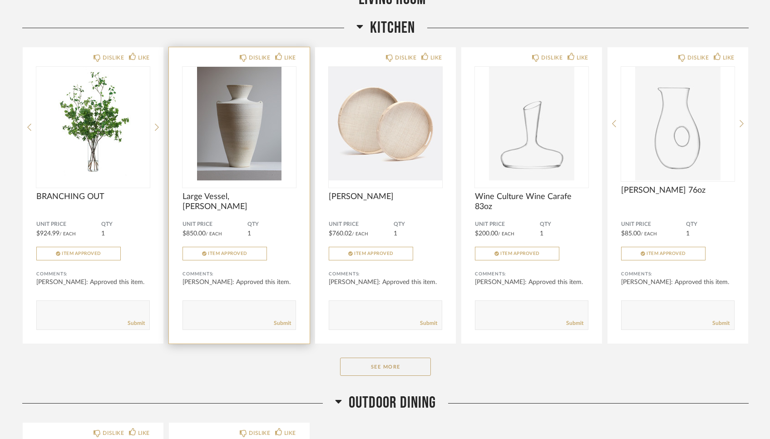
scroll to position [853, 0]
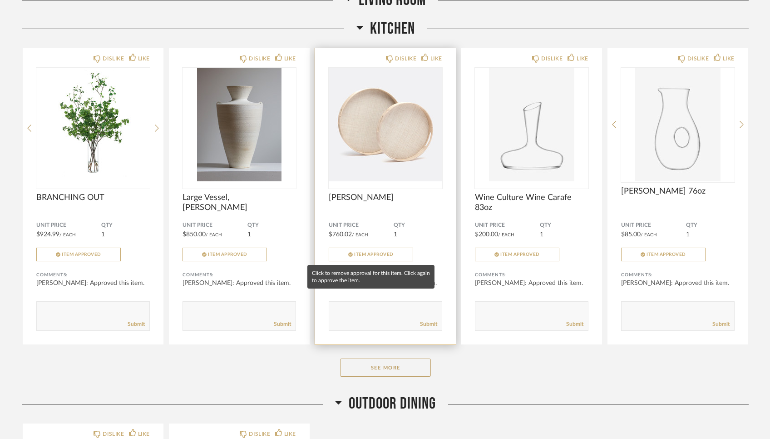
click at [376, 253] on span "Item Approved" at bounding box center [374, 254] width 40 height 5
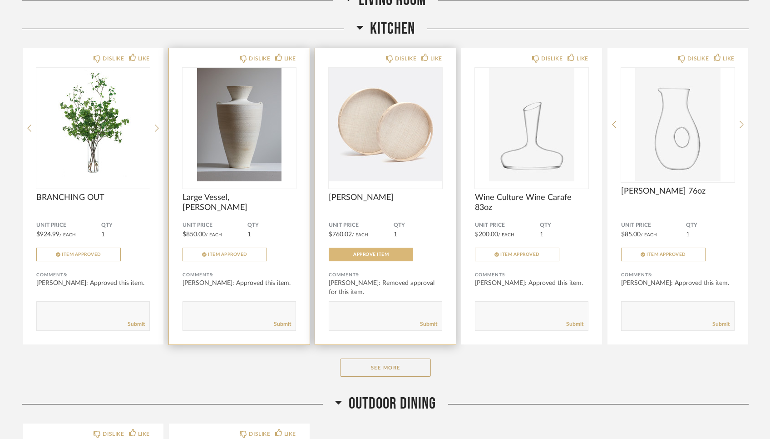
click at [245, 141] on img "0" at bounding box center [240, 125] width 114 height 114
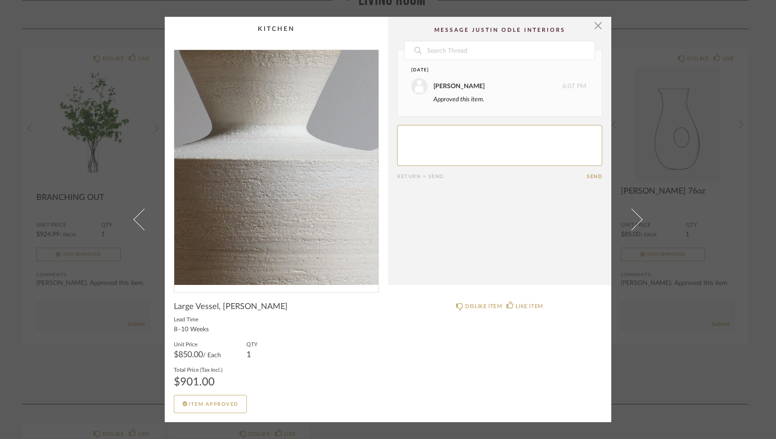
scroll to position [0, 0]
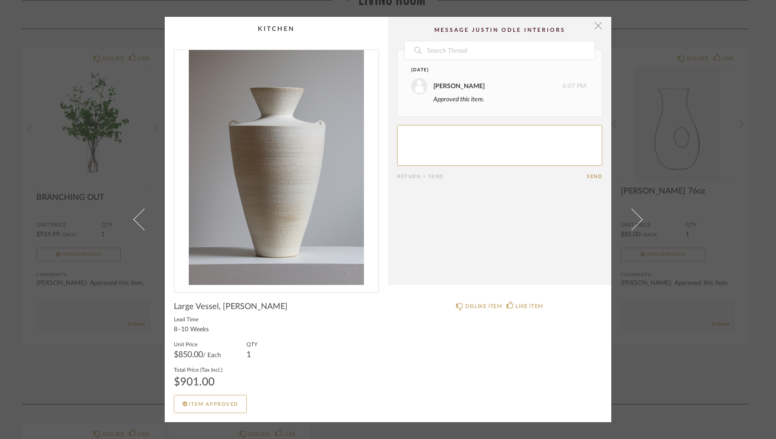
click at [595, 25] on span "button" at bounding box center [598, 26] width 18 height 18
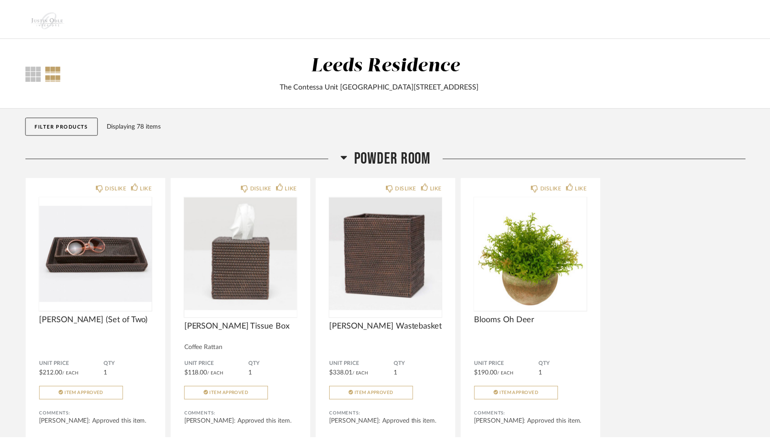
scroll to position [853, 0]
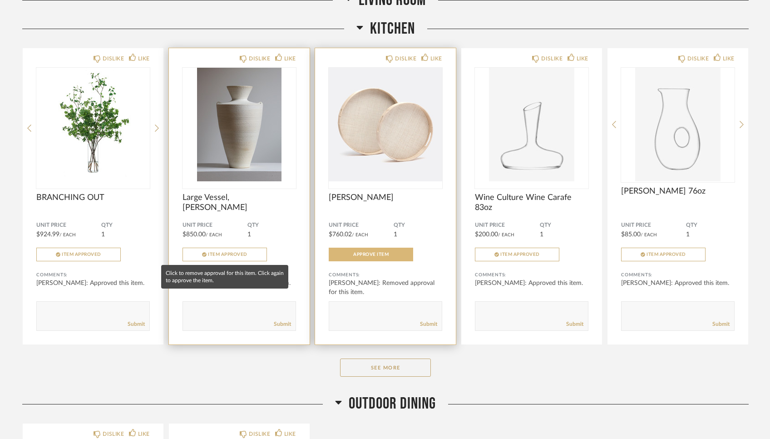
click at [221, 255] on span "Item Approved" at bounding box center [228, 254] width 40 height 5
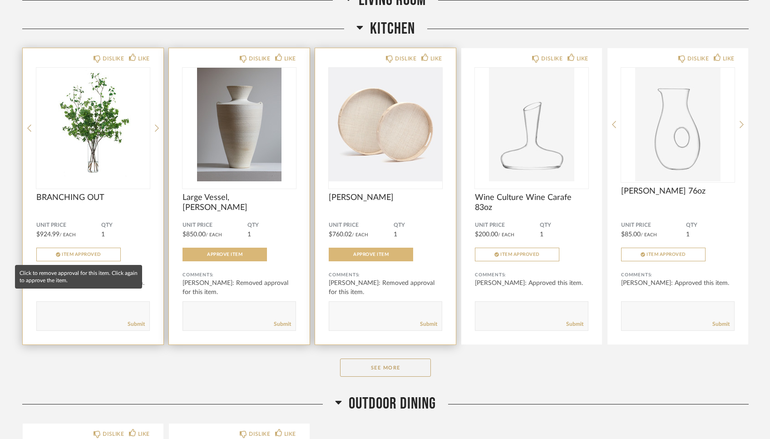
click at [94, 252] on span "Item Approved" at bounding box center [82, 254] width 40 height 5
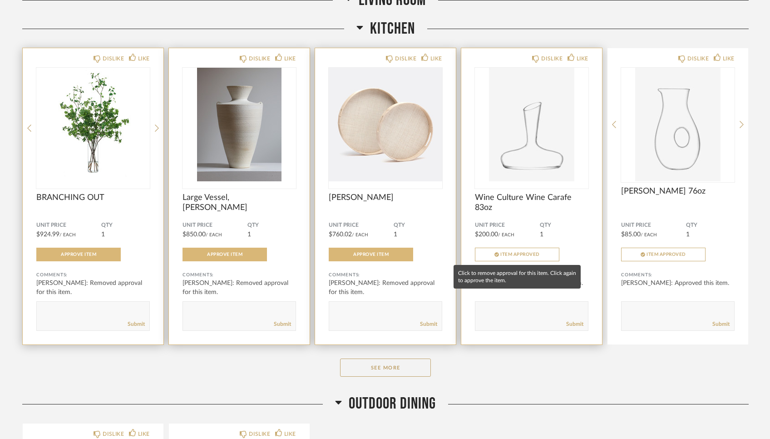
click at [507, 260] on button "Item Approved" at bounding box center [517, 254] width 84 height 14
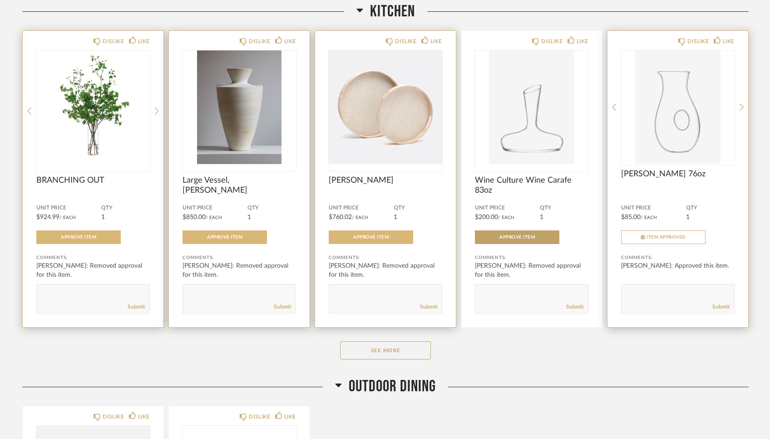
scroll to position [872, 0]
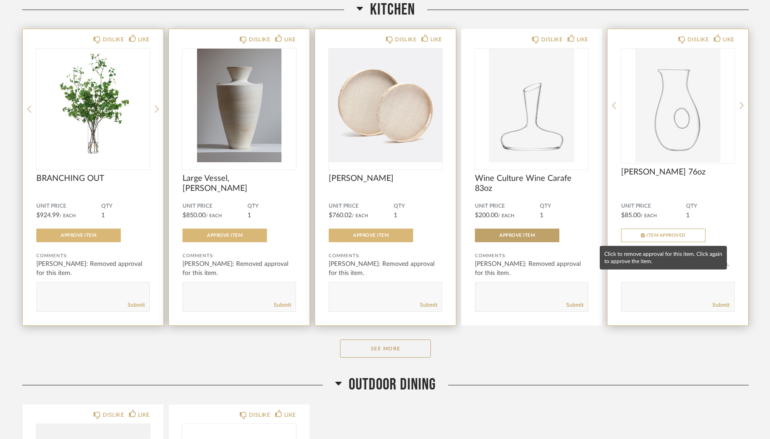
click at [601, 231] on button "Item Approved" at bounding box center [663, 235] width 84 height 14
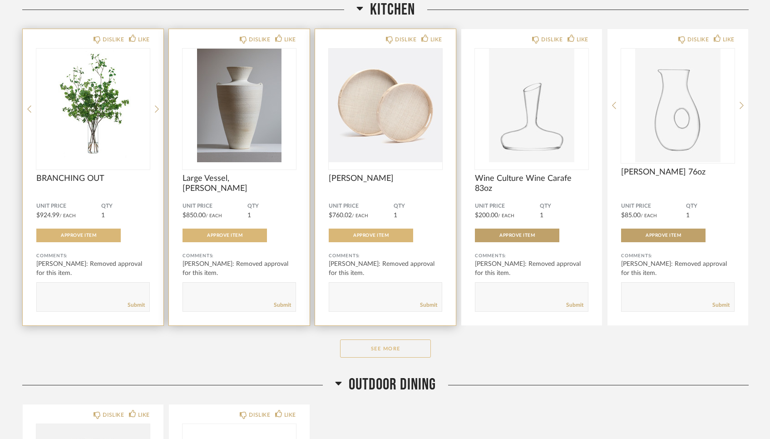
click at [385, 350] on button "See More" at bounding box center [385, 348] width 91 height 18
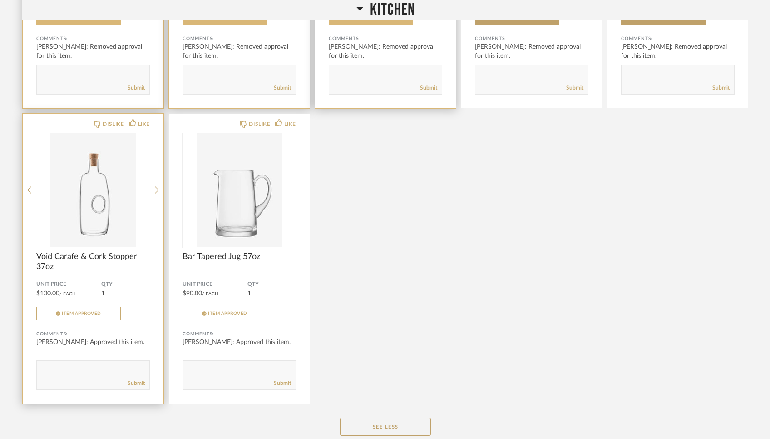
scroll to position [1092, 0]
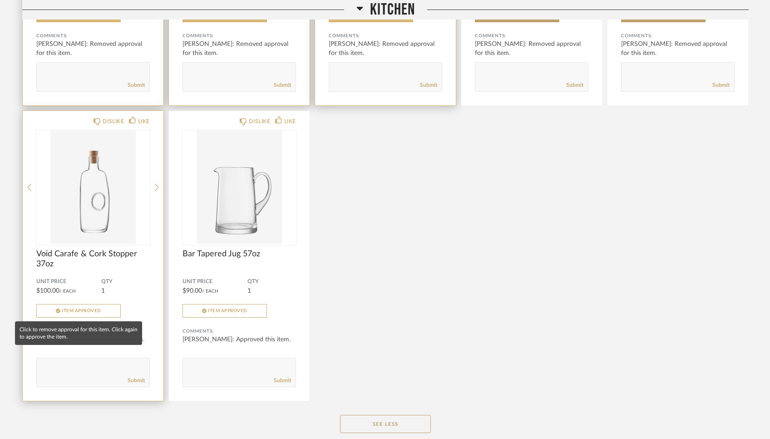
click at [77, 311] on span "Item Approved" at bounding box center [82, 310] width 40 height 5
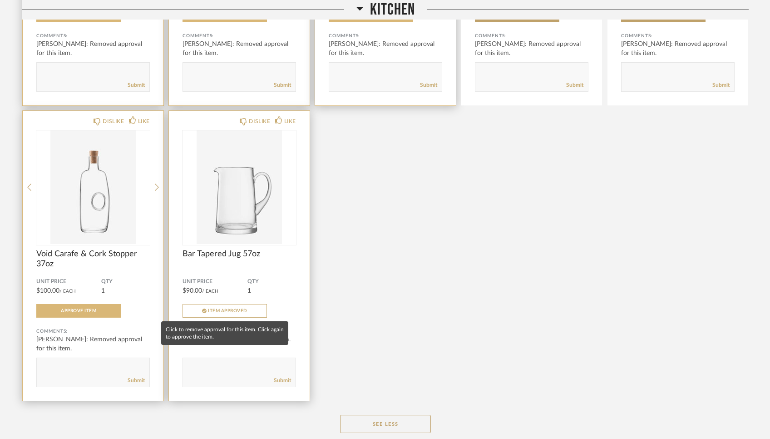
click at [236, 310] on span "Item Approved" at bounding box center [228, 310] width 40 height 5
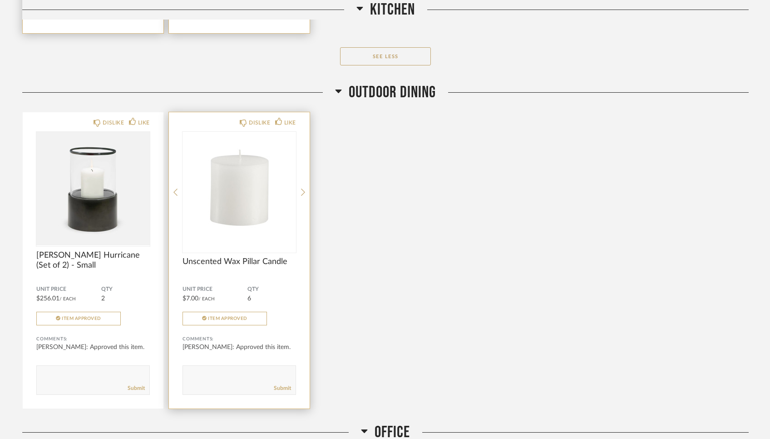
scroll to position [1460, 0]
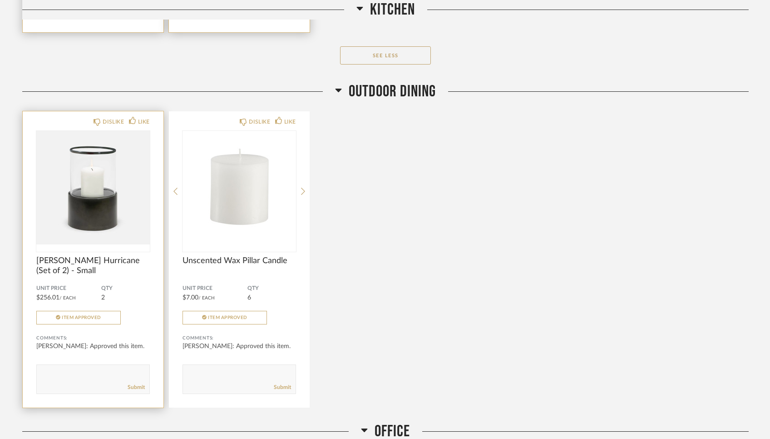
click at [84, 204] on img "0" at bounding box center [93, 188] width 114 height 114
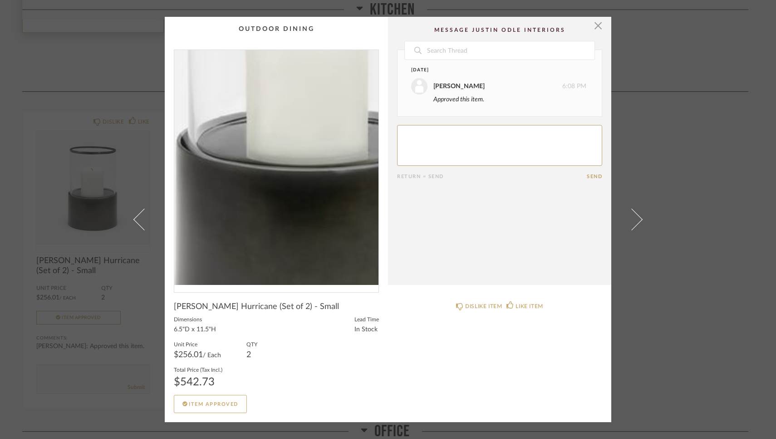
scroll to position [0, 0]
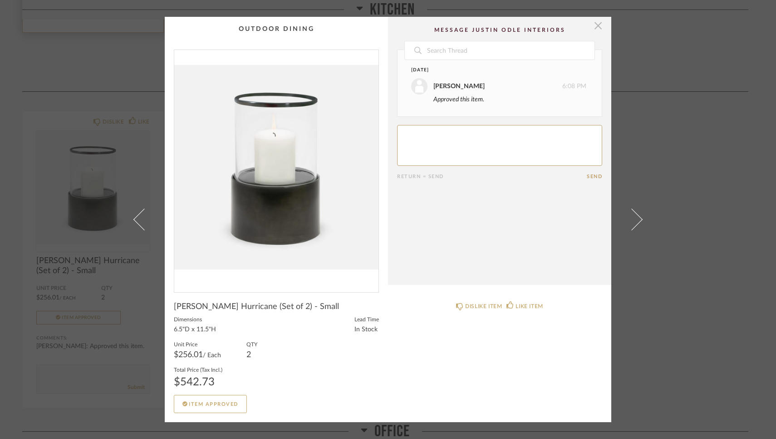
click at [593, 25] on span "button" at bounding box center [598, 26] width 18 height 18
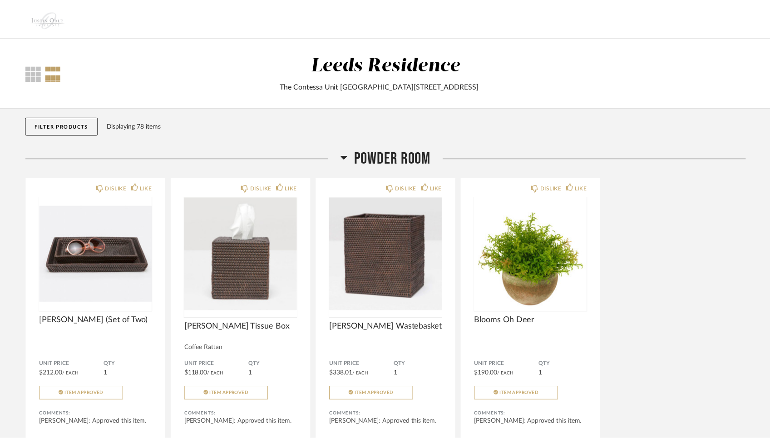
scroll to position [1460, 0]
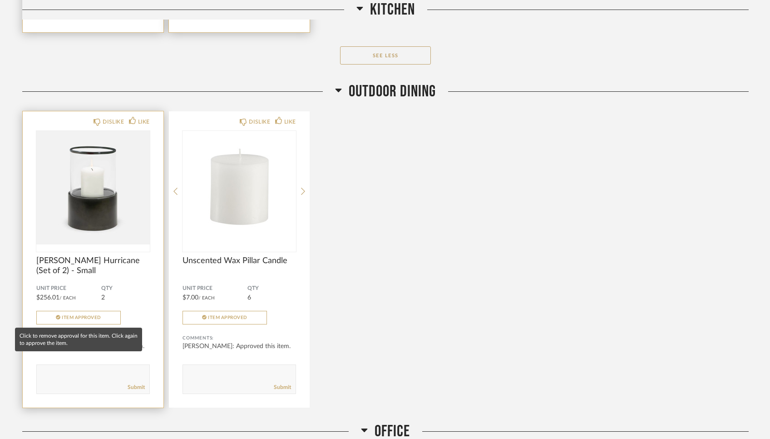
click at [106, 320] on button "Item Approved" at bounding box center [78, 318] width 84 height 14
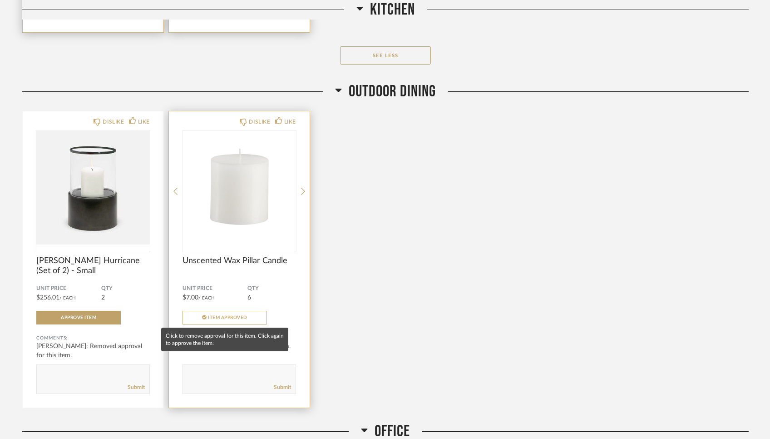
click at [209, 317] on span "Item Approved" at bounding box center [228, 317] width 40 height 5
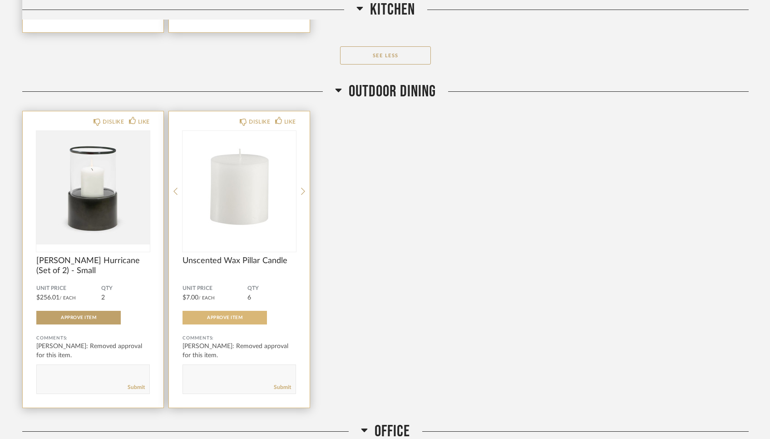
click at [73, 301] on div "Unit Price $256.01 / Each QTY 2 Approve Item" at bounding box center [93, 305] width 114 height 40
click at [81, 262] on span "[PERSON_NAME] Hurricane (Set of 2) - Small" at bounding box center [93, 266] width 114 height 20
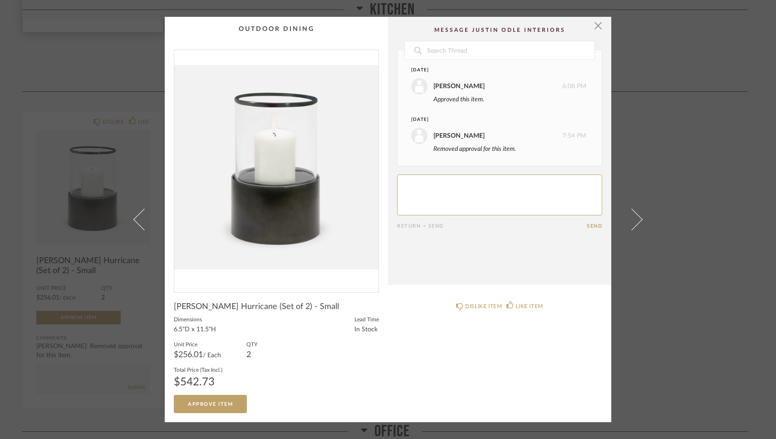
scroll to position [0, 0]
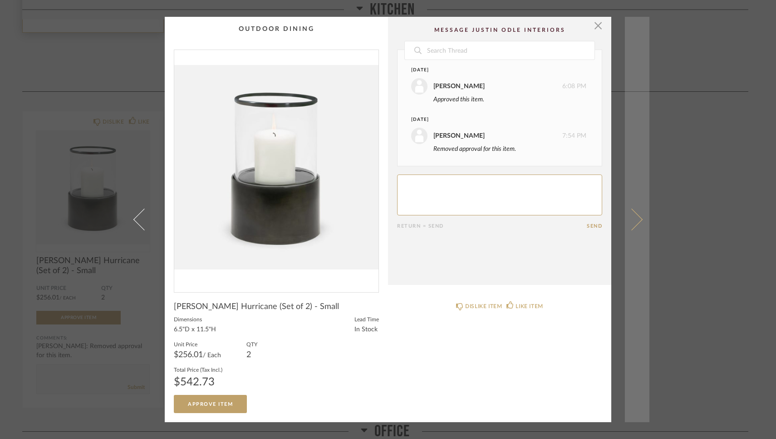
click at [601, 214] on span at bounding box center [632, 219] width 22 height 22
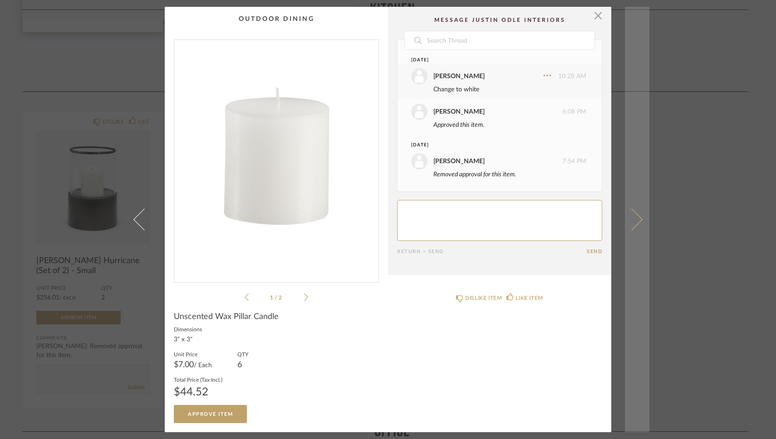
click at [601, 219] on link at bounding box center [637, 219] width 25 height 425
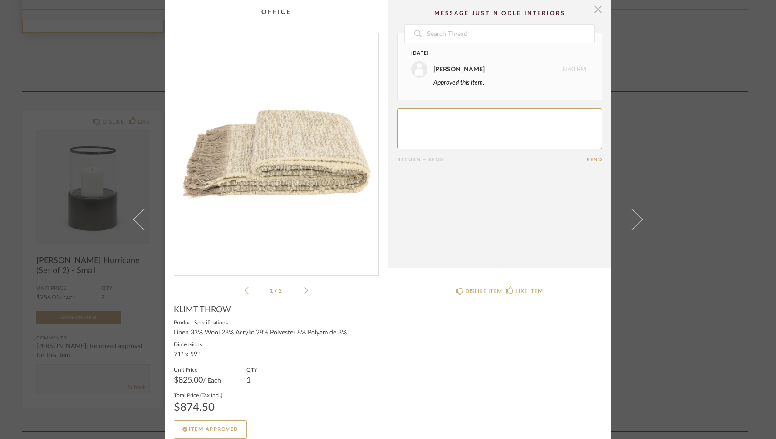
click at [597, 15] on span "button" at bounding box center [598, 9] width 18 height 18
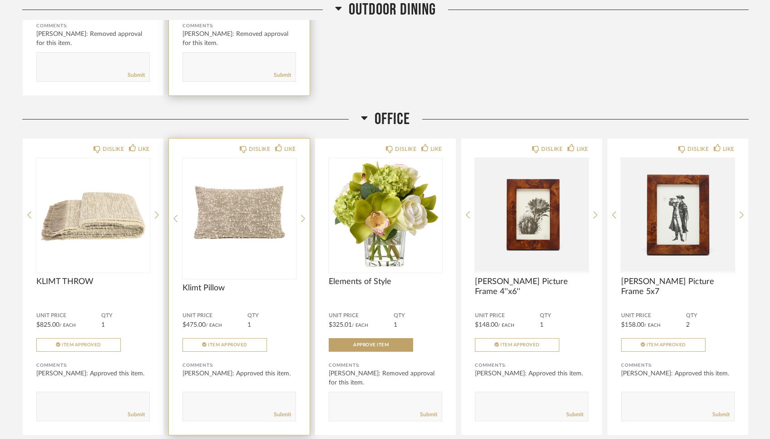
scroll to position [1773, 0]
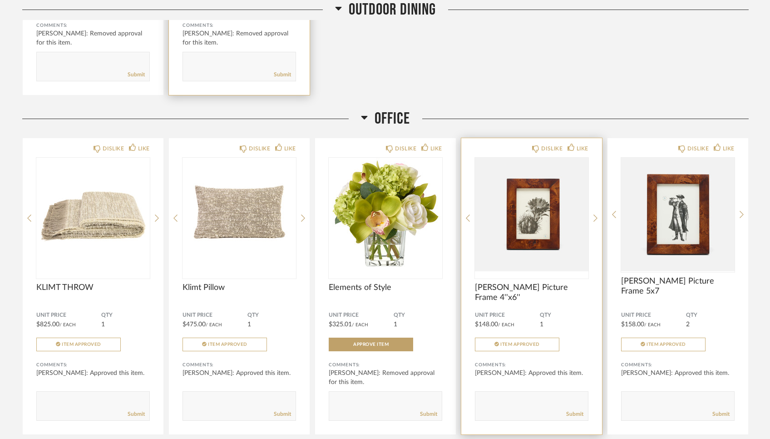
click at [556, 207] on img "0" at bounding box center [532, 215] width 114 height 114
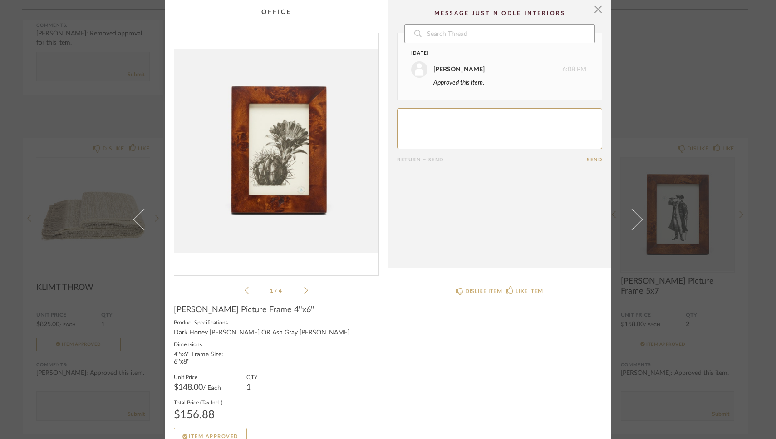
scroll to position [0, 0]
click at [597, 10] on span "button" at bounding box center [598, 9] width 18 height 18
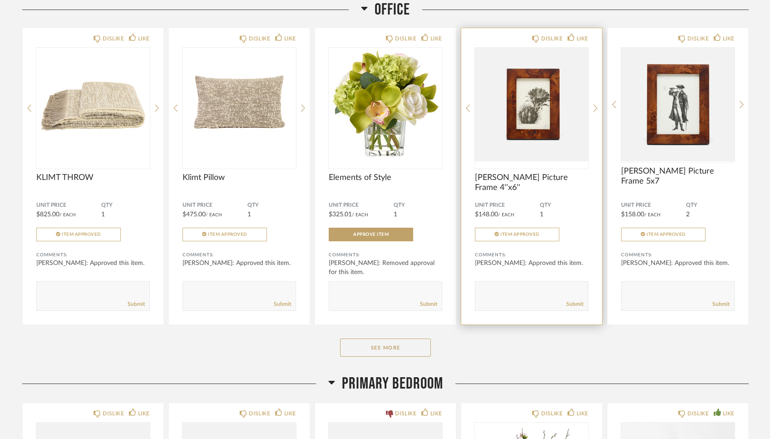
scroll to position [1909, 0]
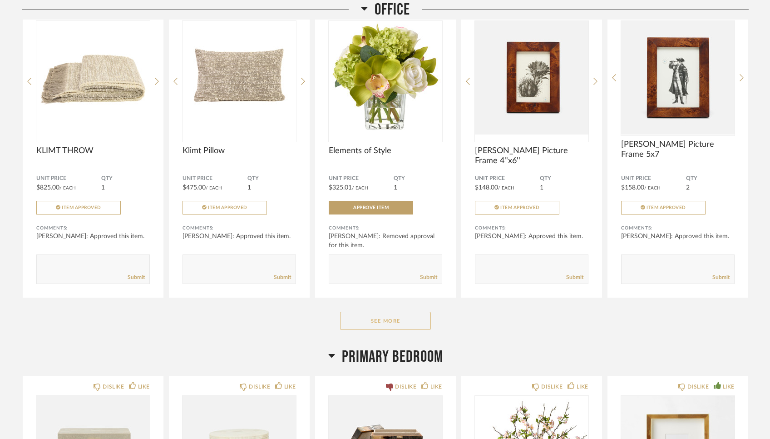
click at [390, 316] on button "See More" at bounding box center [385, 320] width 91 height 18
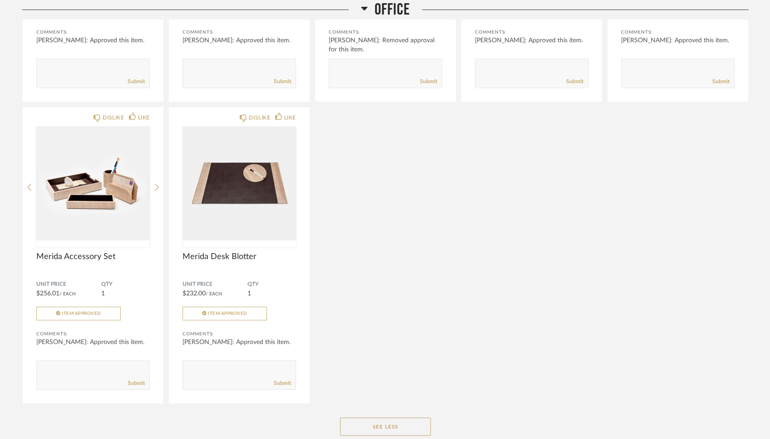
scroll to position [2092, 0]
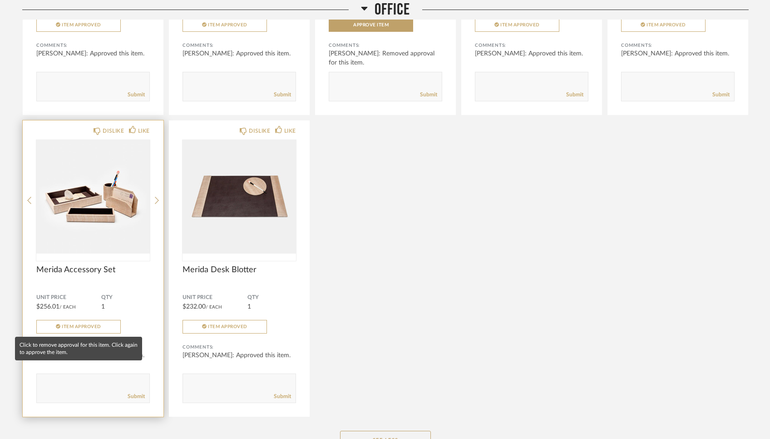
click at [93, 327] on span "Item Approved" at bounding box center [82, 326] width 40 height 5
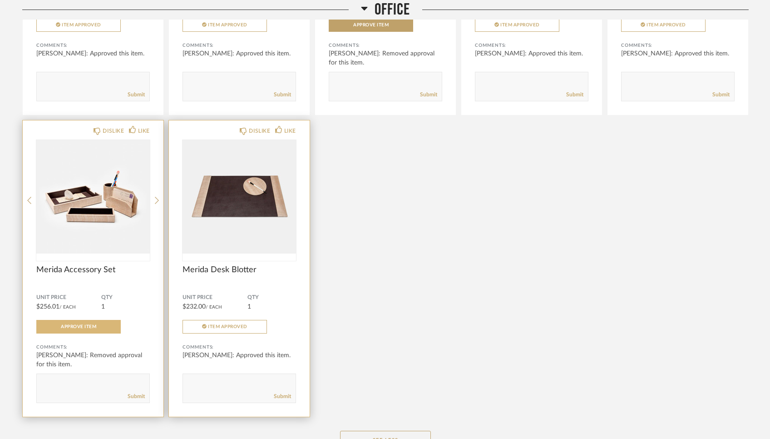
click at [247, 201] on img "0" at bounding box center [240, 197] width 114 height 114
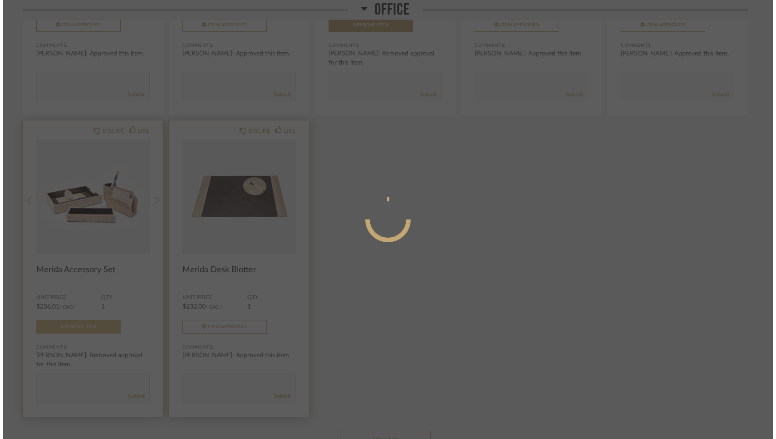
scroll to position [0, 0]
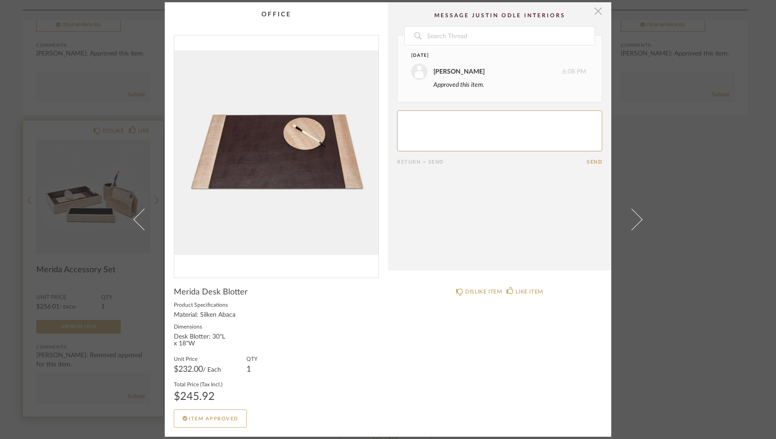
click at [593, 17] on span "button" at bounding box center [598, 11] width 18 height 18
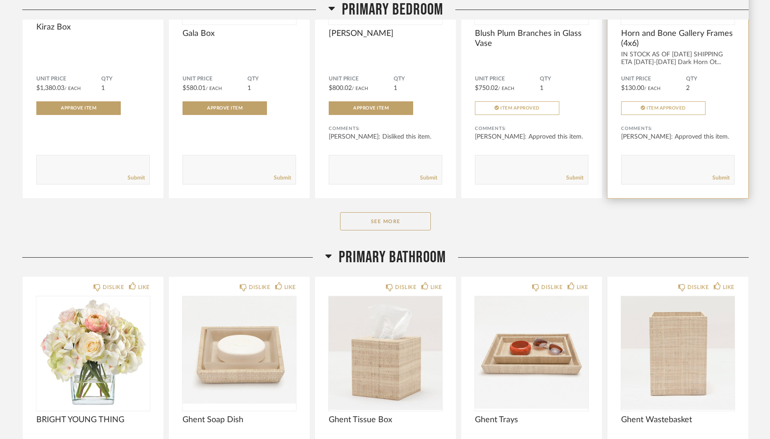
scroll to position [2708, 0]
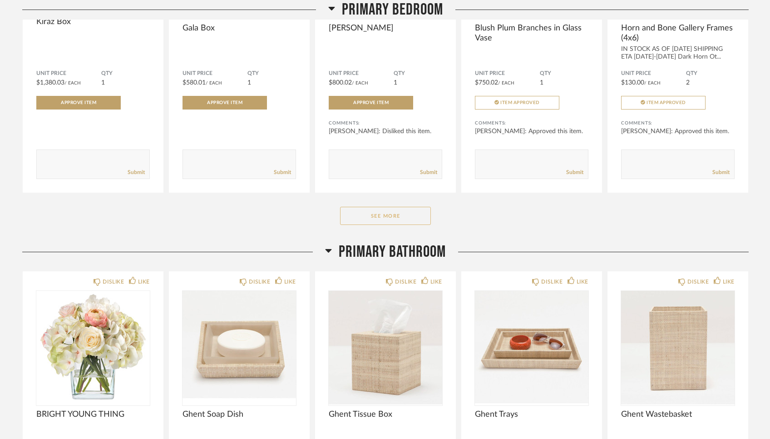
click at [417, 218] on button "See More" at bounding box center [385, 216] width 91 height 18
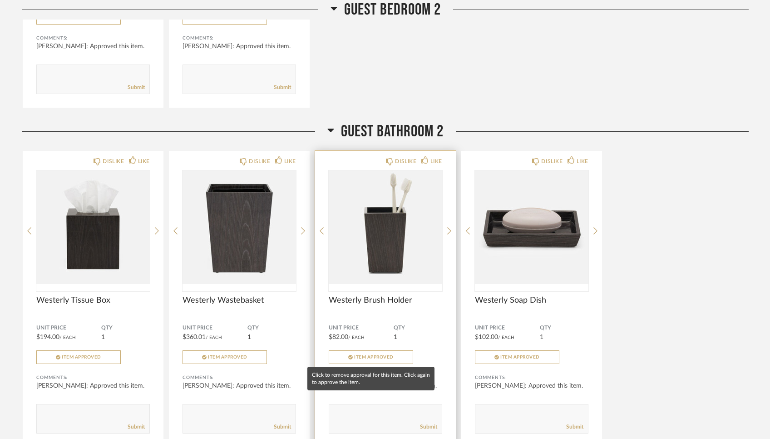
scroll to position [4518, 0]
click at [371, 355] on span "Item Approved" at bounding box center [374, 357] width 40 height 5
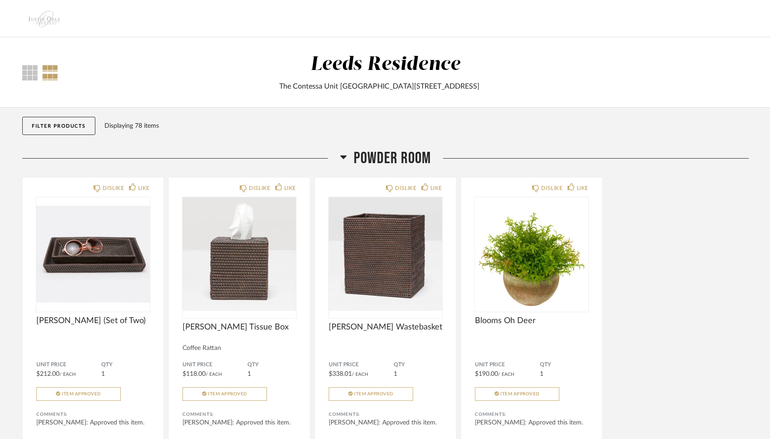
scroll to position [0, 0]
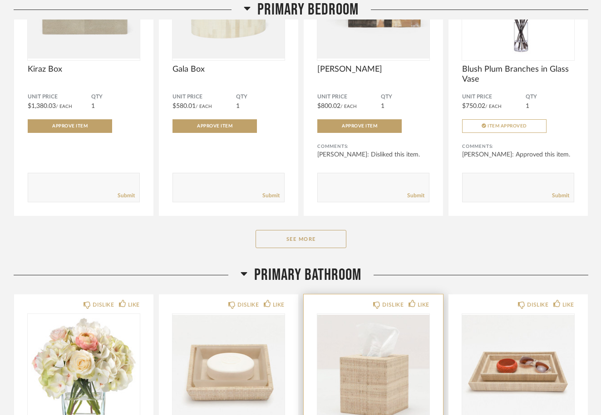
scroll to position [1894, 0]
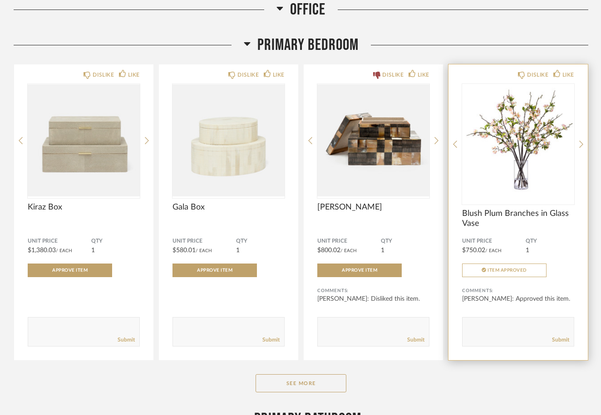
click at [525, 146] on img "0" at bounding box center [518, 141] width 112 height 114
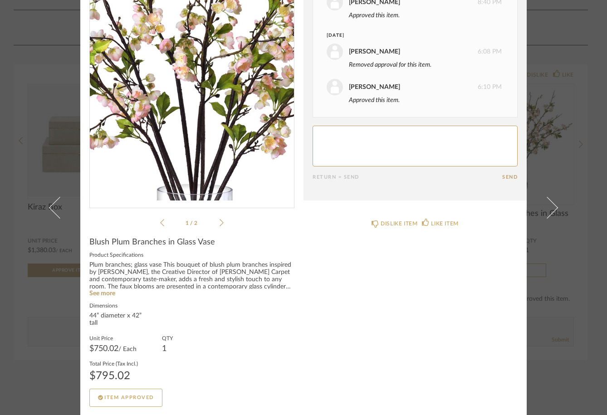
scroll to position [0, 0]
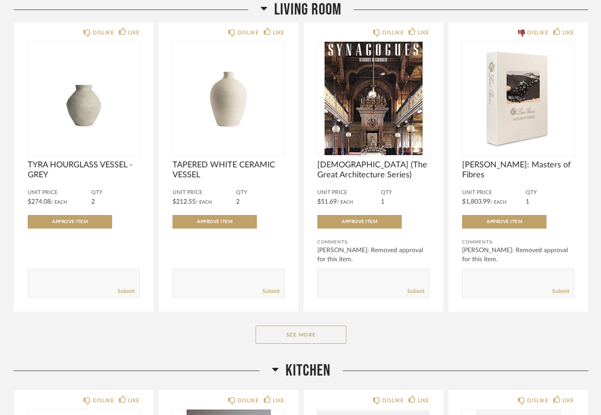
scroll to position [518, 0]
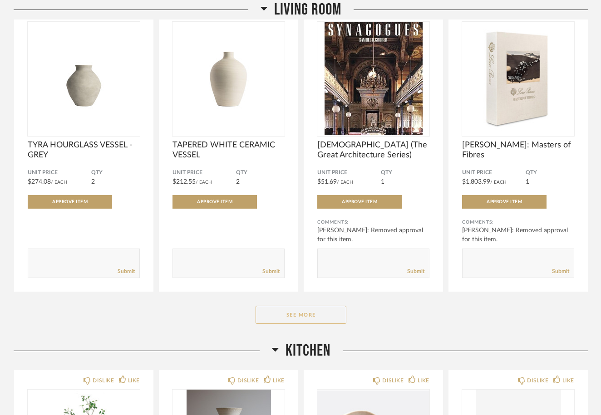
click at [310, 317] on button "See More" at bounding box center [301, 315] width 91 height 18
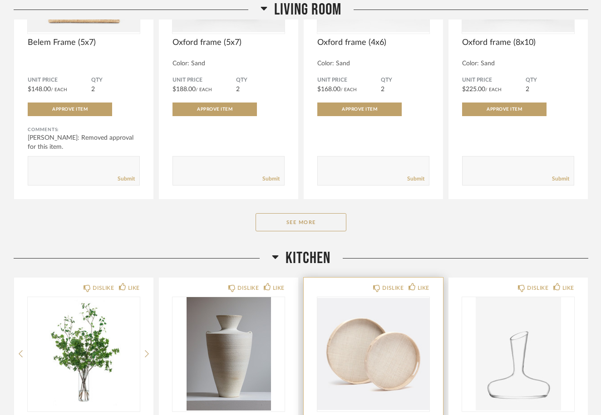
scroll to position [1802, 0]
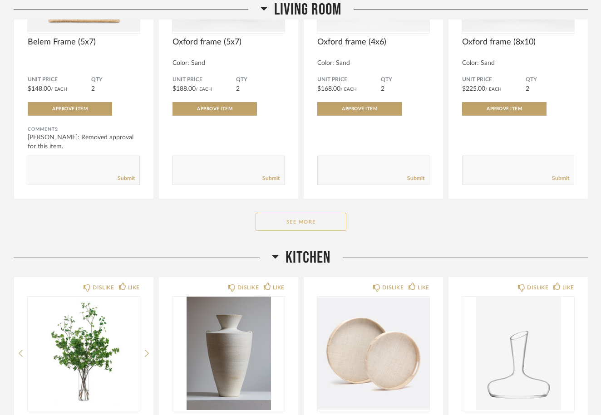
click at [314, 221] on button "See More" at bounding box center [301, 222] width 91 height 18
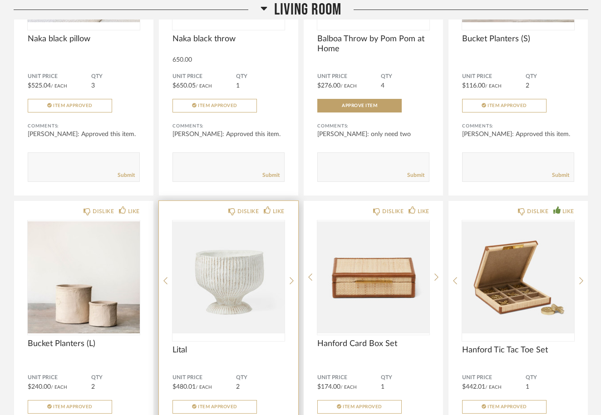
scroll to position [2118, 0]
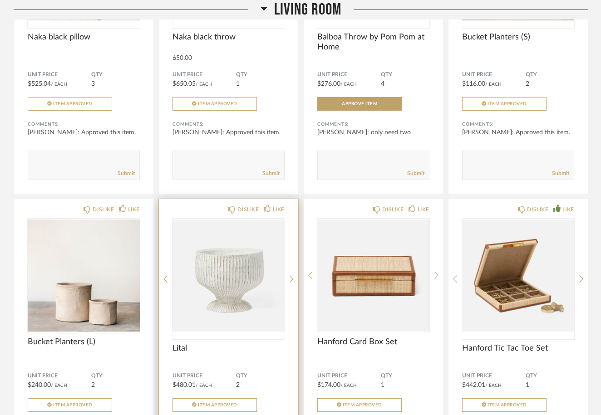
click at [234, 263] on img "0" at bounding box center [229, 276] width 112 height 114
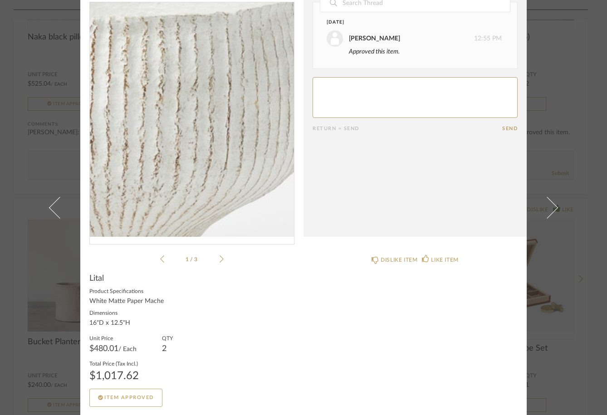
scroll to position [0, 0]
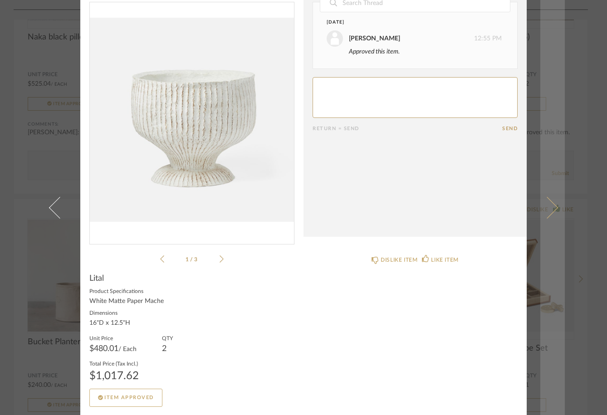
click at [554, 207] on span at bounding box center [548, 208] width 22 height 22
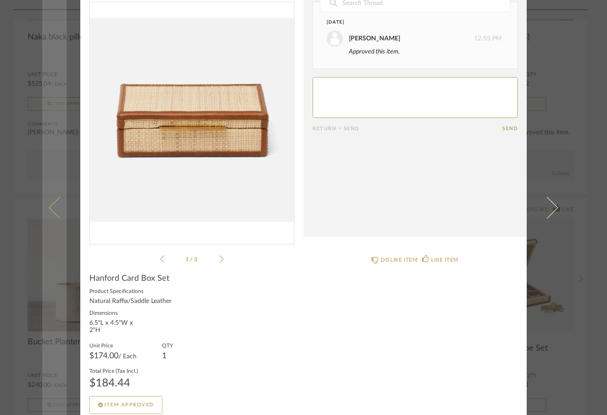
click at [54, 212] on span at bounding box center [60, 208] width 22 height 22
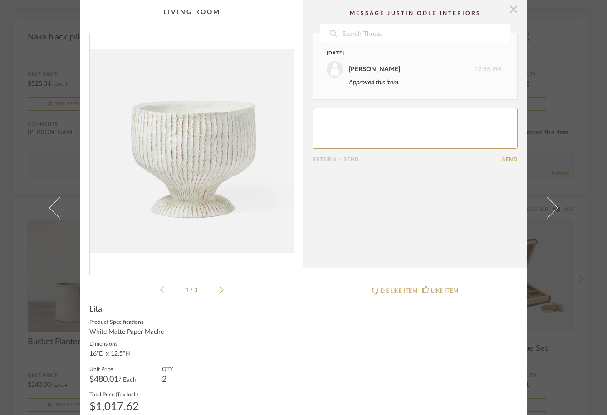
click at [515, 16] on span "button" at bounding box center [514, 9] width 18 height 18
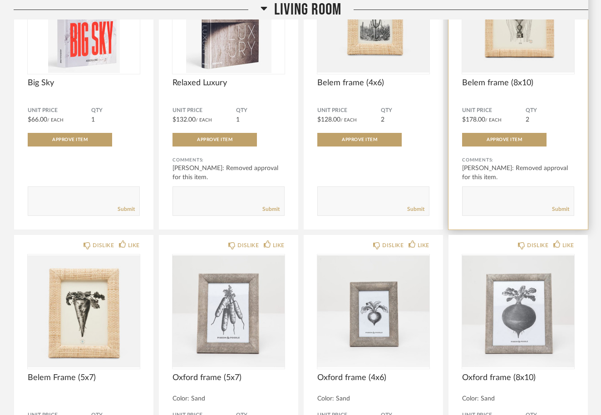
scroll to position [1486, 0]
